Goal: Task Accomplishment & Management: Use online tool/utility

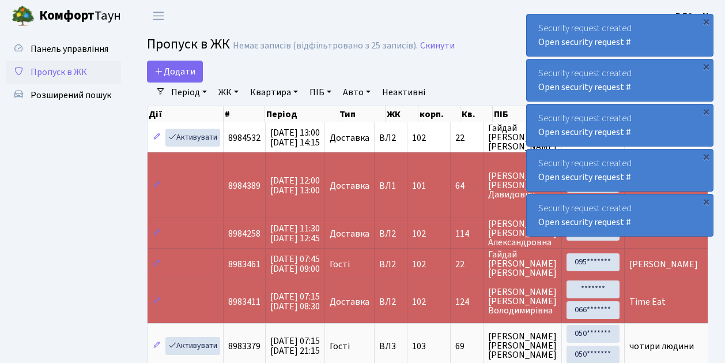
select select "25"
click at [67, 70] on span "Пропуск в ЖК" at bounding box center [59, 72] width 57 height 13
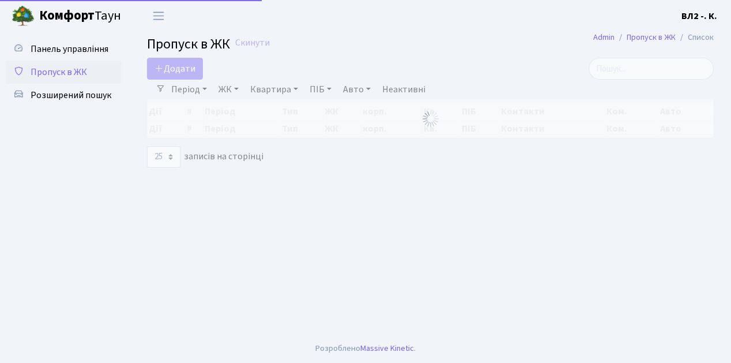
select select "25"
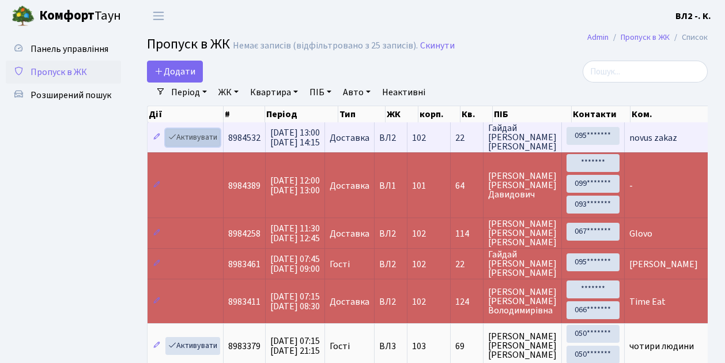
click at [201, 139] on link "Активувати" at bounding box center [192, 138] width 55 height 18
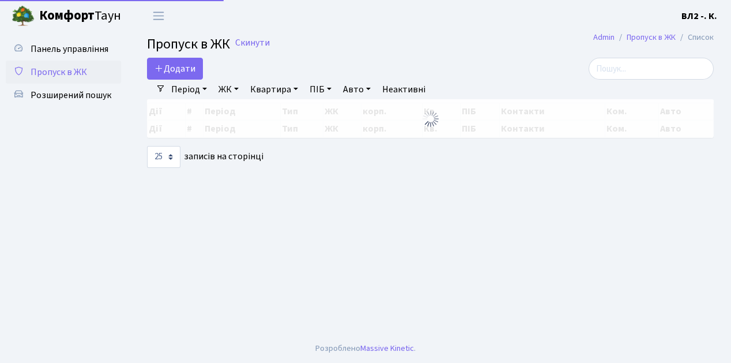
select select "25"
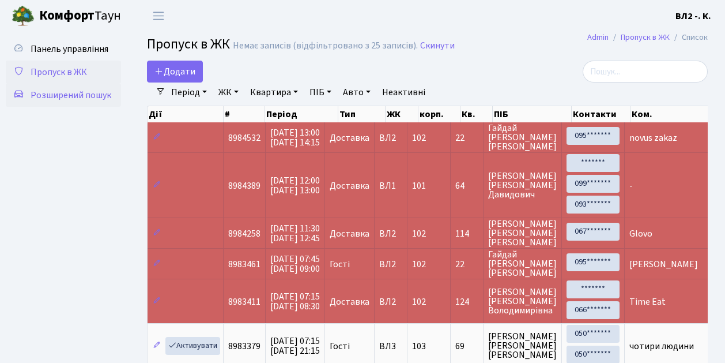
click at [75, 95] on span "Розширений пошук" at bounding box center [71, 95] width 81 height 13
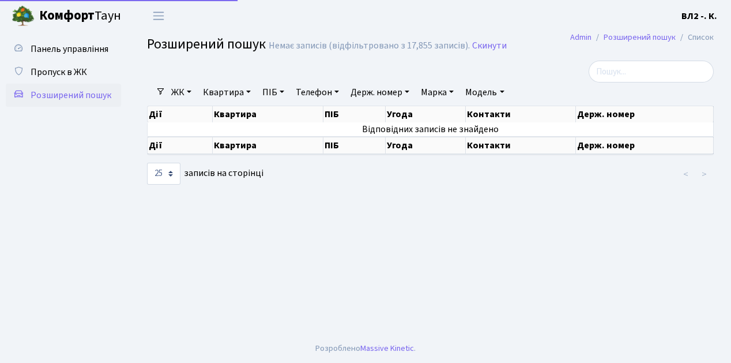
select select "25"
click at [225, 93] on link "Квартира" at bounding box center [226, 92] width 57 height 20
type input "76"
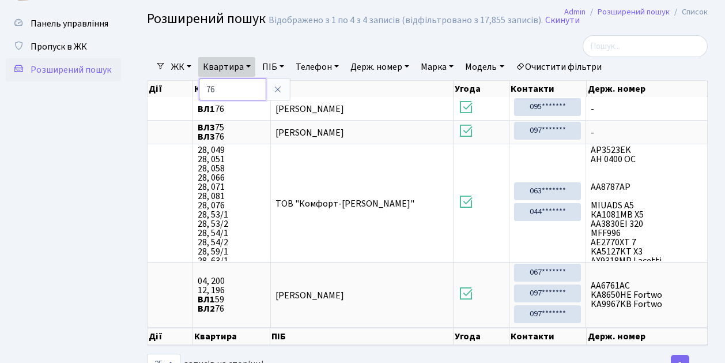
scroll to position [38, 0]
